Goal: Task Accomplishment & Management: Use online tool/utility

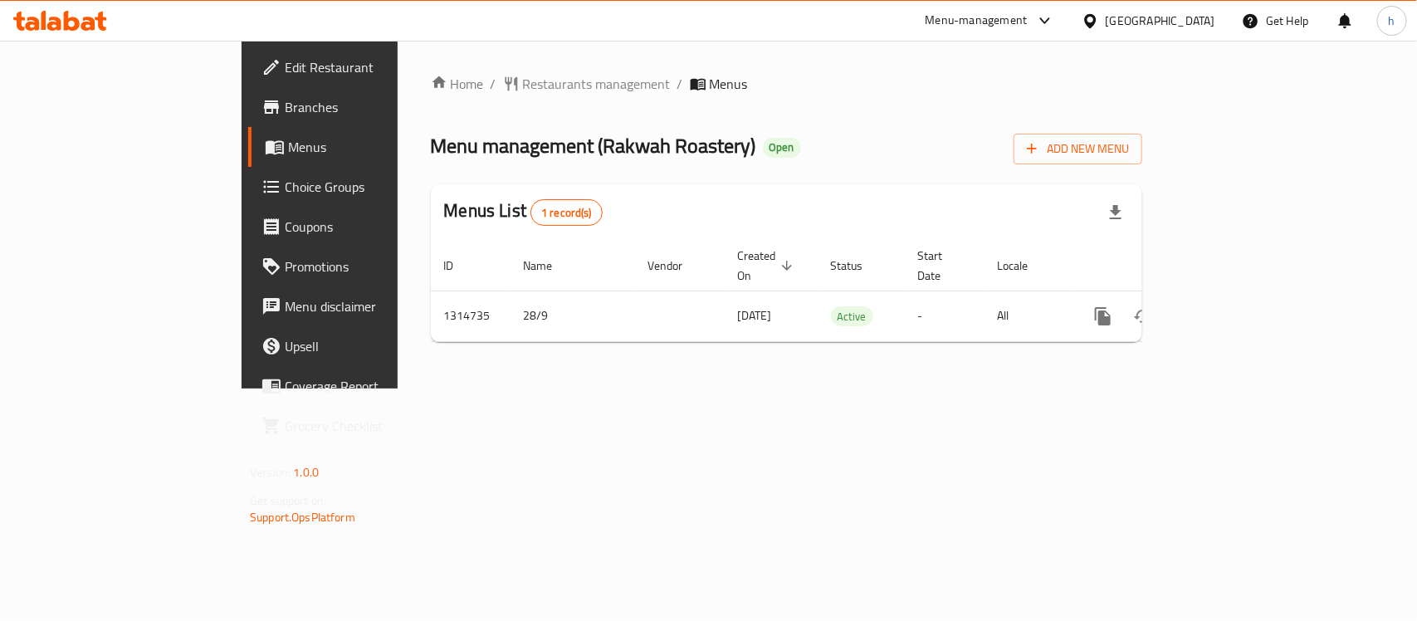
click at [285, 191] on span "Choice Groups" at bounding box center [375, 187] width 180 height 20
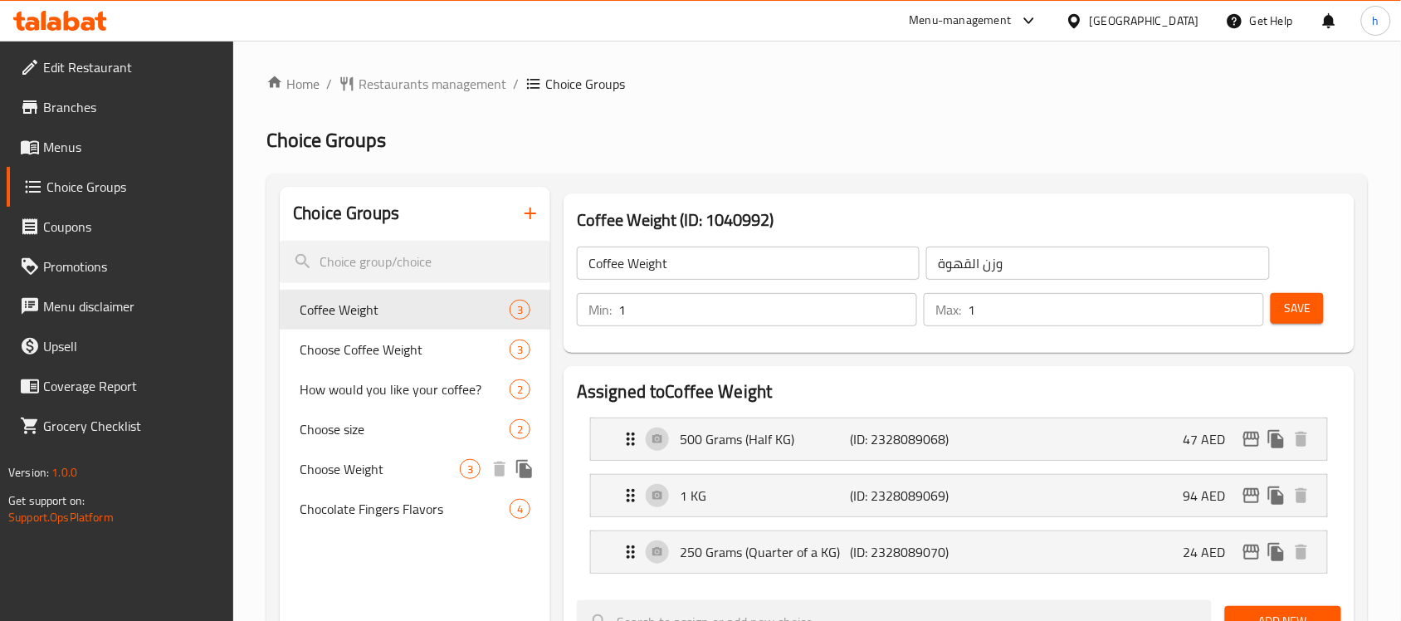
click at [351, 465] on span "Choose Weight" at bounding box center [380, 469] width 160 height 20
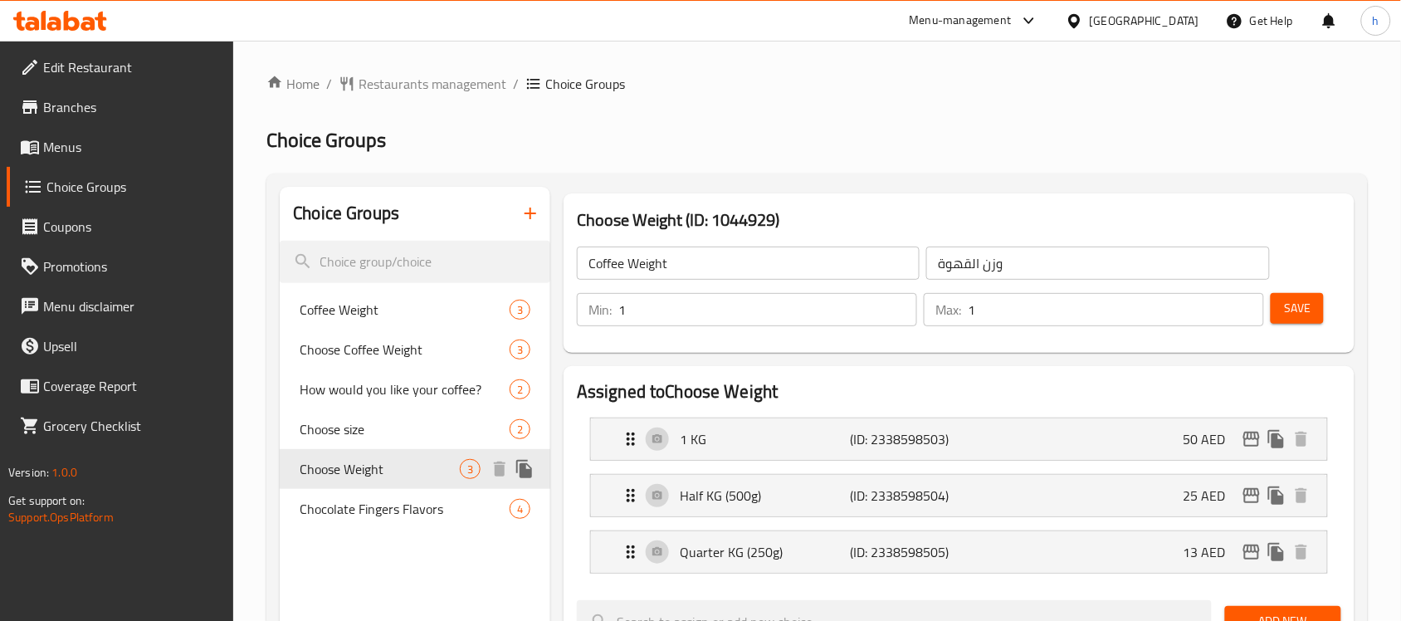
type input "Choose Weight"
type input "إختار الوزن"
type input "3"
click at [351, 465] on span "Choose Weight" at bounding box center [380, 469] width 160 height 20
click at [632, 440] on icon "Expand" at bounding box center [631, 439] width 20 height 20
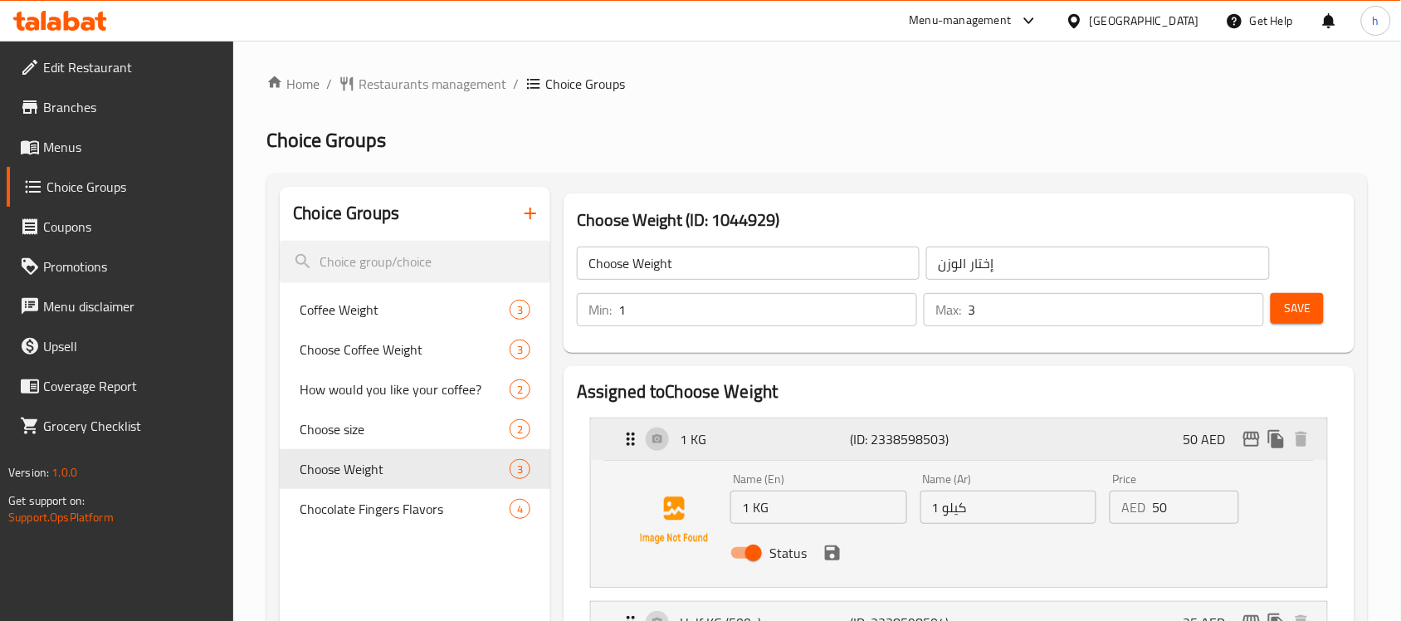
click at [632, 440] on icon "Expand" at bounding box center [631, 439] width 20 height 20
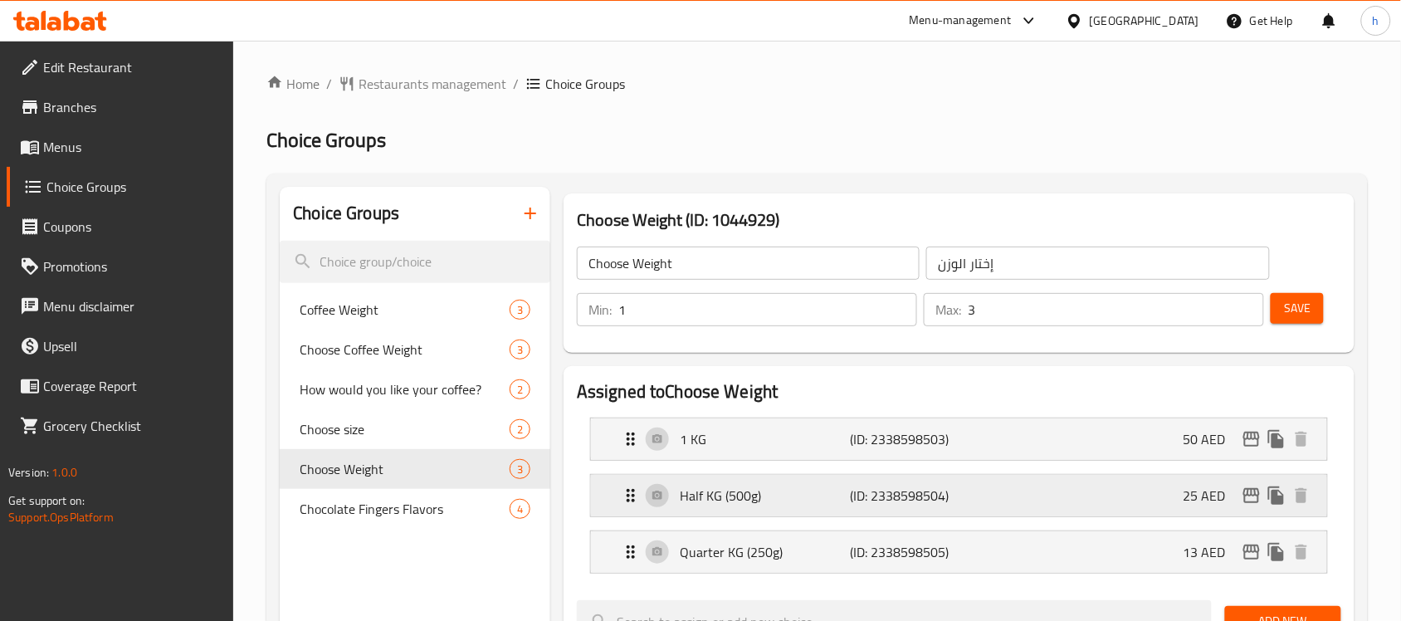
click at [623, 499] on icon "Expand" at bounding box center [631, 496] width 20 height 20
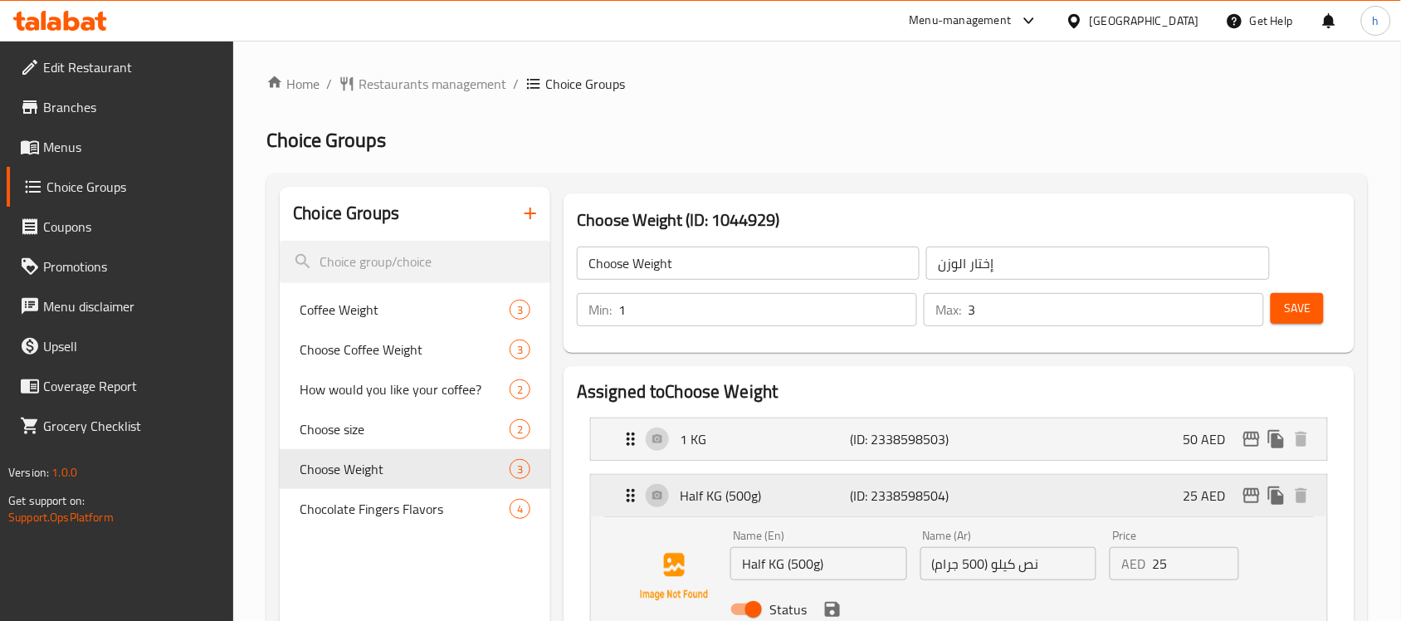
click at [623, 499] on icon "Expand" at bounding box center [631, 496] width 20 height 20
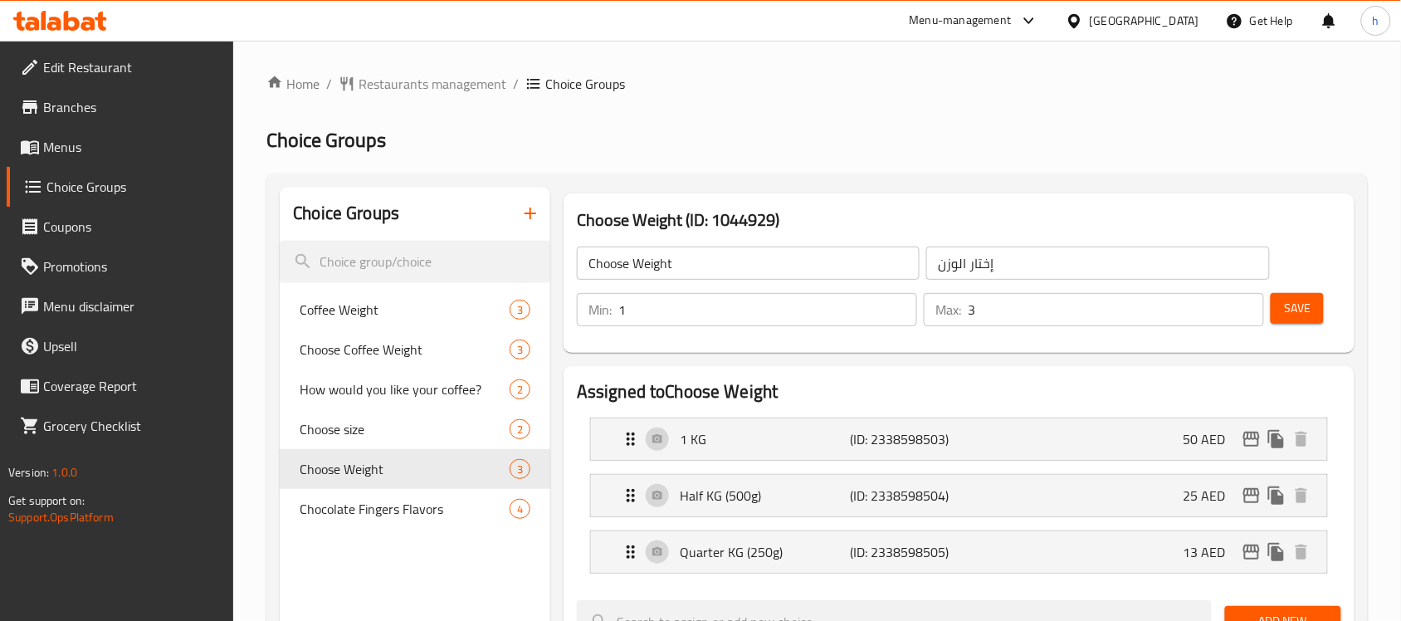
click at [101, 105] on span "Branches" at bounding box center [132, 107] width 178 height 20
